Goal: Transaction & Acquisition: Purchase product/service

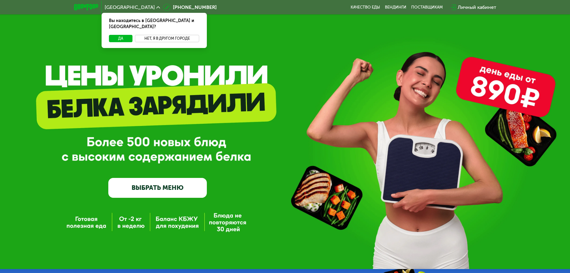
click at [154, 35] on button "Нет, я в другом городе" at bounding box center [167, 38] width 65 height 7
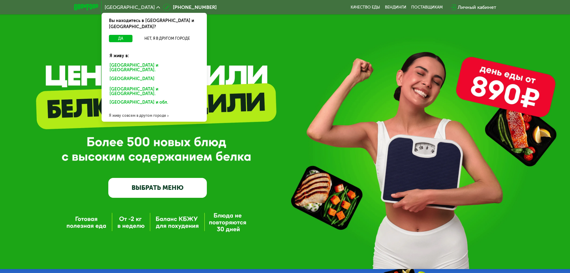
click at [126, 75] on div "[GEOGRAPHIC_DATA] и [GEOGRAPHIC_DATA]." at bounding box center [153, 80] width 96 height 10
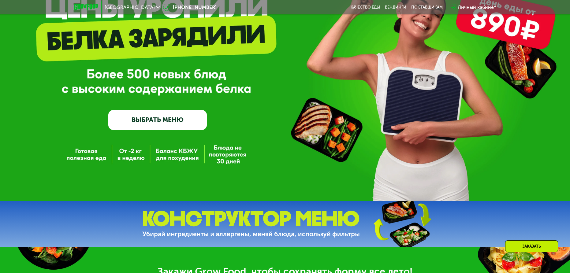
scroll to position [122, 0]
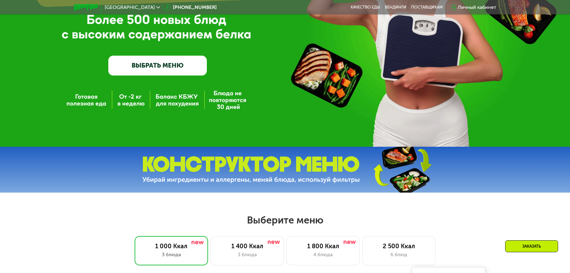
click at [146, 80] on div "GrowFood — доставка правильного питания ВЫБРАТЬ МЕНЮ" at bounding box center [285, 12] width 570 height 269
click at [148, 75] on link "ВЫБРАТЬ МЕНЮ" at bounding box center [157, 66] width 99 height 20
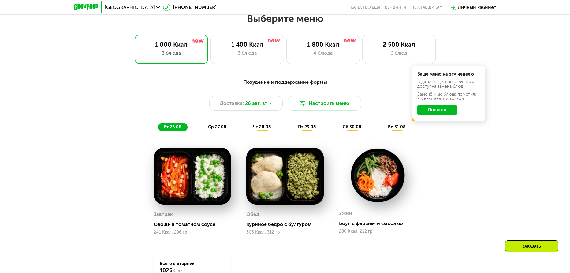
scroll to position [325, 0]
click at [467, 16] on h2 "Выберите меню" at bounding box center [285, 18] width 531 height 12
click at [254, 57] on div "3 блюда" at bounding box center [247, 52] width 61 height 7
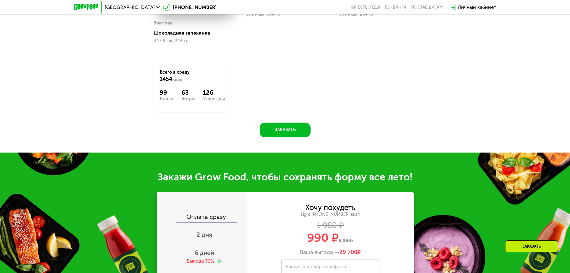
scroll to position [600, 0]
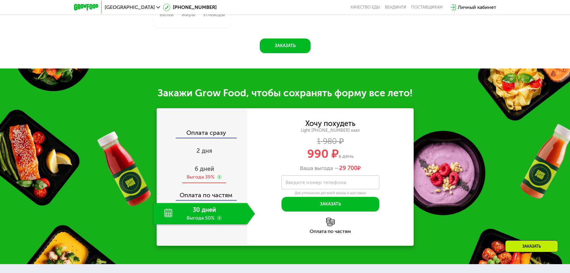
click at [209, 177] on div "Выгода 39%" at bounding box center [201, 177] width 28 height 7
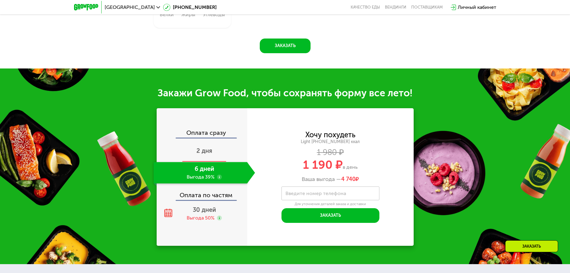
click at [200, 155] on span "2 дня" at bounding box center [205, 150] width 16 height 7
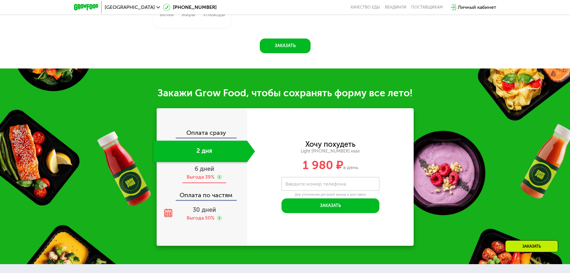
click at [202, 173] on span "6 дней" at bounding box center [205, 168] width 20 height 7
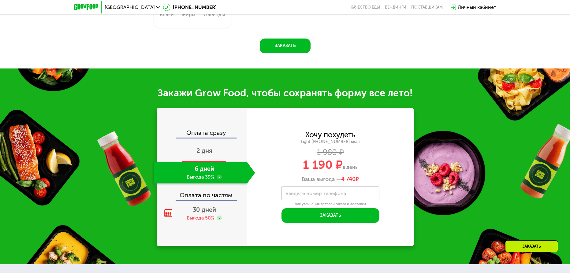
click at [204, 155] on span "2 дня" at bounding box center [205, 150] width 16 height 7
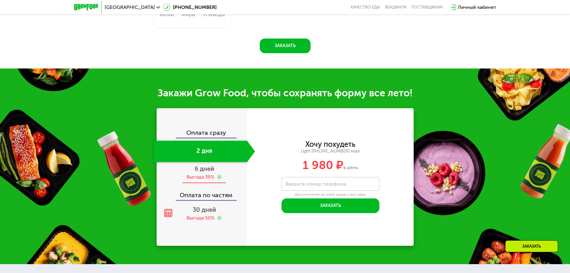
click at [207, 169] on span "6 дней" at bounding box center [205, 168] width 20 height 7
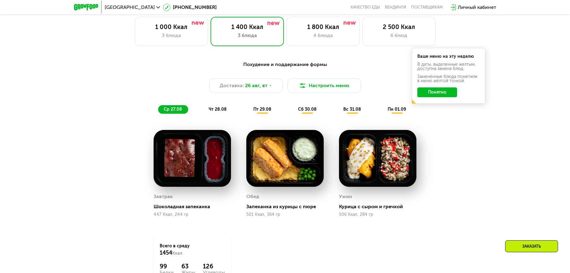
scroll to position [233, 0]
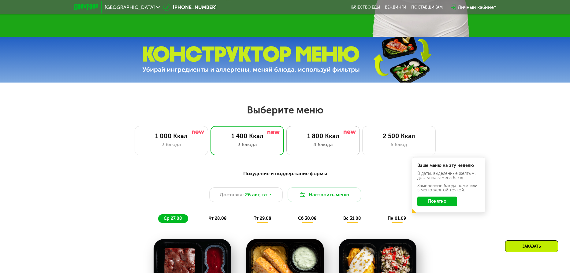
click at [311, 145] on div "4 блюда" at bounding box center [323, 144] width 61 height 7
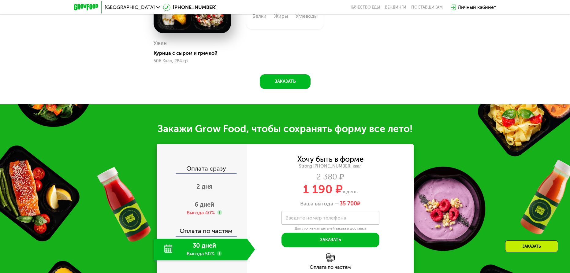
scroll to position [723, 0]
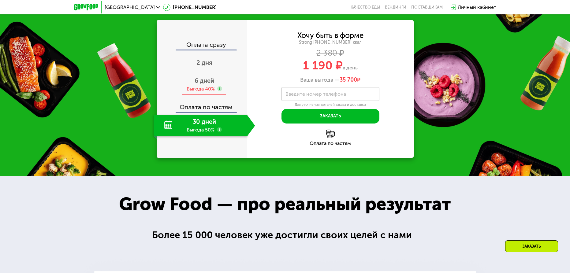
click at [201, 85] on span "6 дней" at bounding box center [205, 80] width 20 height 7
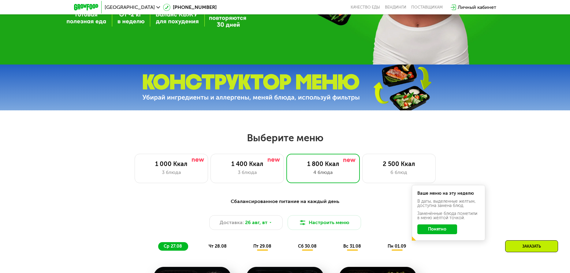
scroll to position [202, 0]
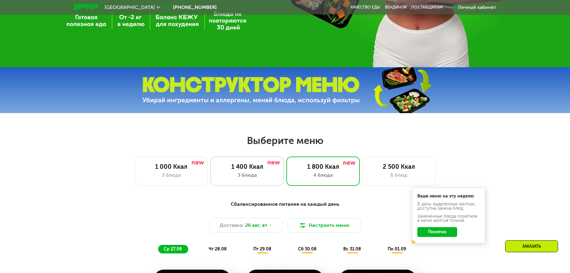
click at [244, 171] on div "1 400 Ккал" at bounding box center [247, 166] width 61 height 7
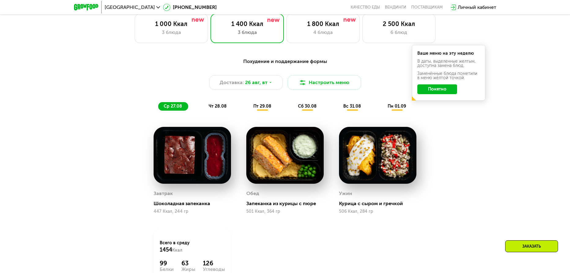
scroll to position [325, 0]
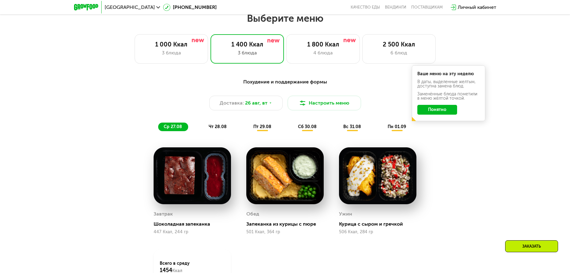
click at [210, 130] on span "чт 28.08" at bounding box center [218, 126] width 18 height 5
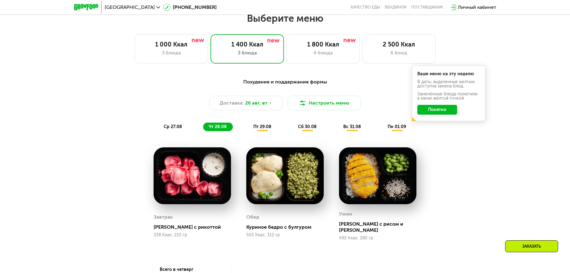
click at [265, 128] on span "пт 29.08" at bounding box center [263, 126] width 18 height 5
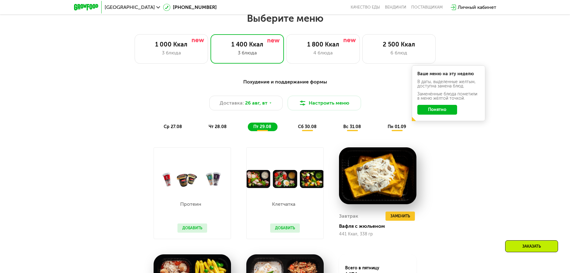
click at [308, 128] on span "сб 30.08" at bounding box center [307, 126] width 19 height 5
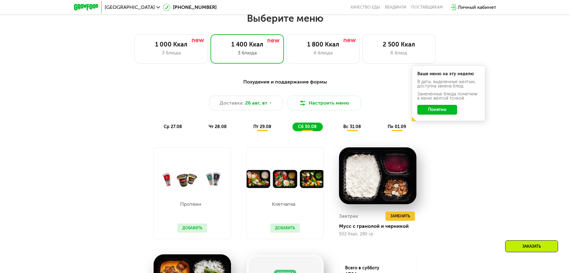
click at [264, 130] on span "пт 29.08" at bounding box center [263, 126] width 18 height 5
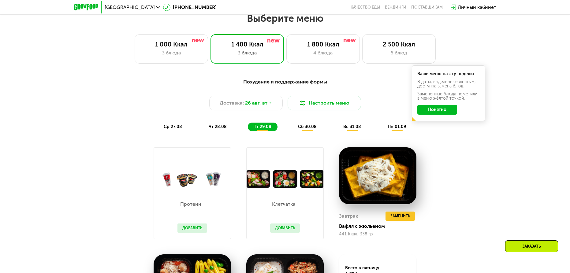
click at [316, 128] on span "сб 30.08" at bounding box center [307, 126] width 19 height 5
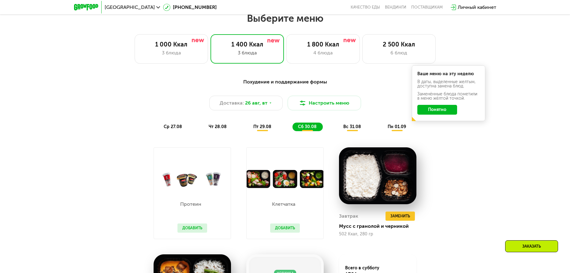
click at [382, 128] on div "вс 31.08" at bounding box center [397, 127] width 30 height 9
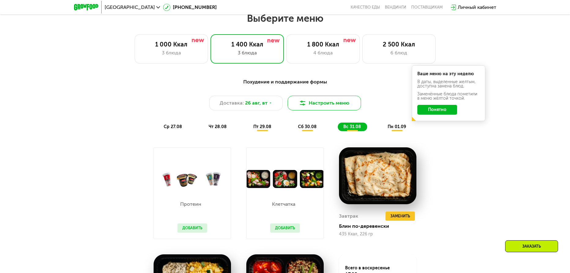
click at [327, 106] on button "Настроить меню" at bounding box center [324, 103] width 73 height 15
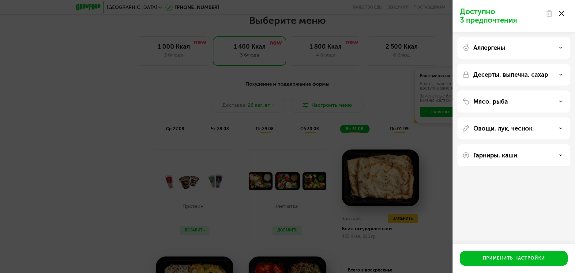
click at [563, 14] on use at bounding box center [561, 13] width 5 height 5
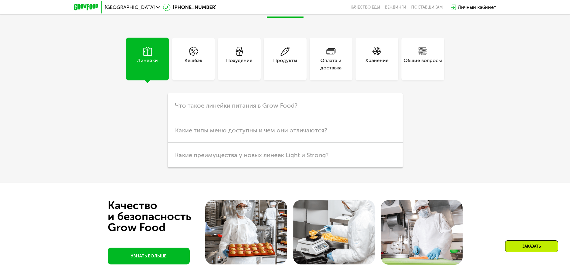
scroll to position [1703, 0]
